Goal: Find specific page/section: Find specific page/section

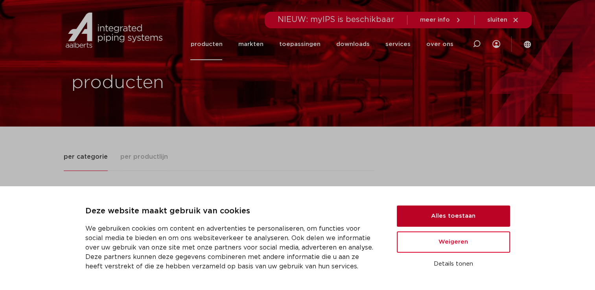
click at [434, 220] on button "Alles toestaan" at bounding box center [453, 216] width 113 height 21
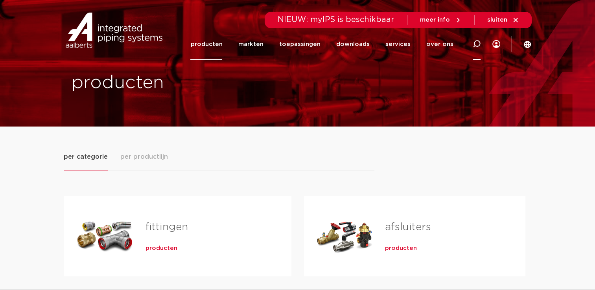
click at [476, 45] on icon at bounding box center [476, 44] width 8 height 8
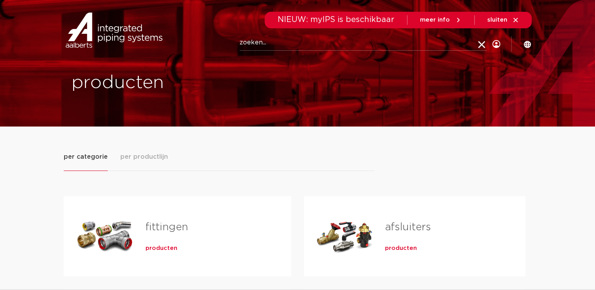
drag, startPoint x: 476, startPoint y: 45, endPoint x: 249, endPoint y: 44, distance: 227.6
paste input "49910311"
type input "49910311"
click button "Zoeken" at bounding box center [0, 0] width 0 height 0
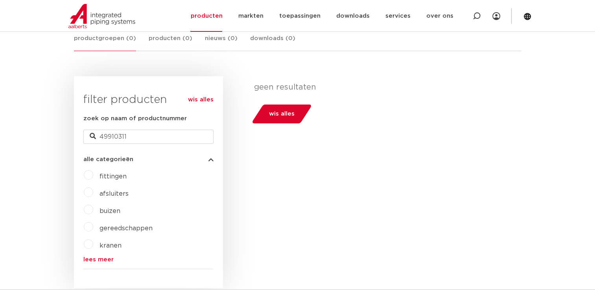
scroll to position [157, 0]
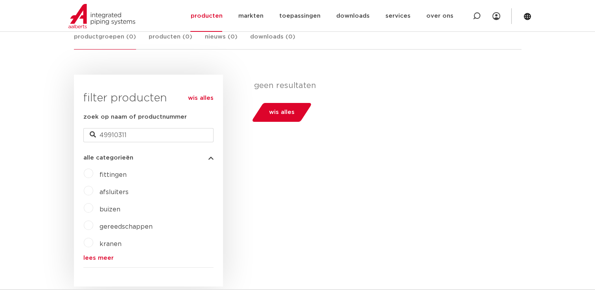
click at [93, 193] on label "afsluiters" at bounding box center [110, 190] width 35 height 13
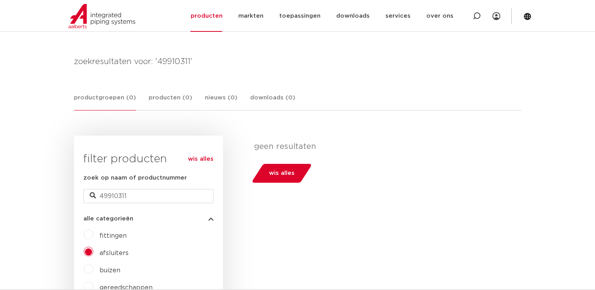
scroll to position [118, 0]
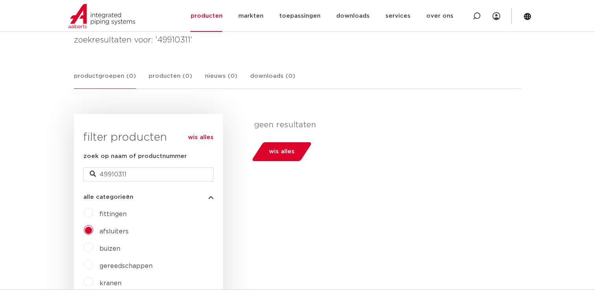
click at [93, 213] on label "fittingen" at bounding box center [109, 212] width 33 height 13
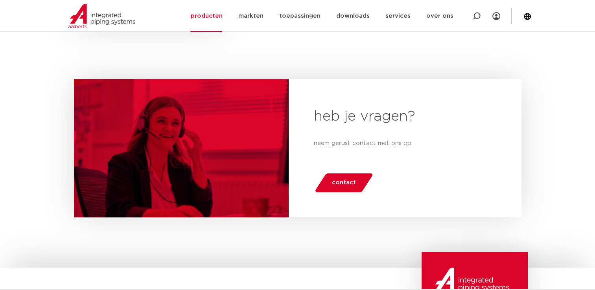
scroll to position [612, 0]
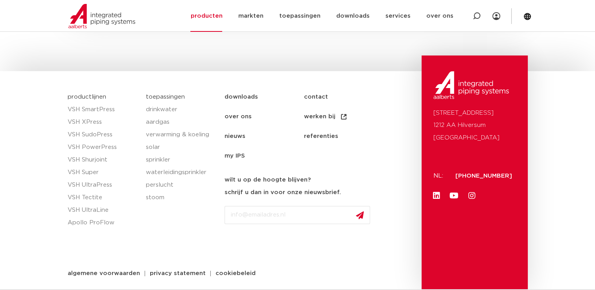
scroll to position [612, 0]
